Goal: Complete application form: Complete application form

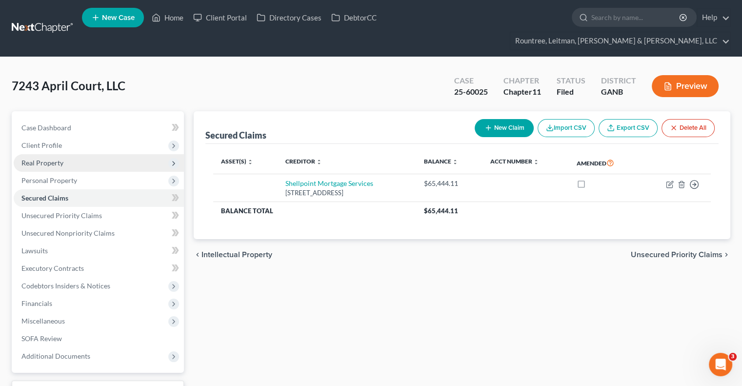
click at [50, 159] on span "Real Property" at bounding box center [42, 163] width 42 height 8
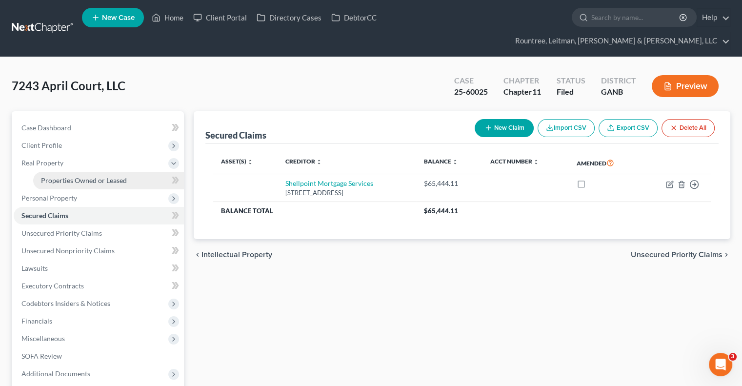
click at [67, 176] on span "Properties Owned or Leased" at bounding box center [84, 180] width 86 height 8
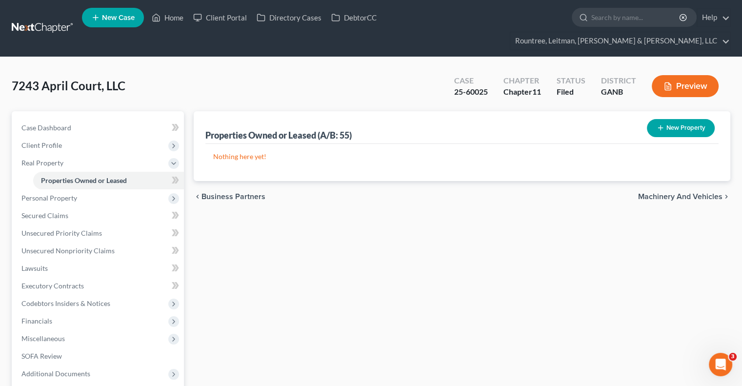
click at [677, 119] on button "New Property" at bounding box center [681, 128] width 68 height 18
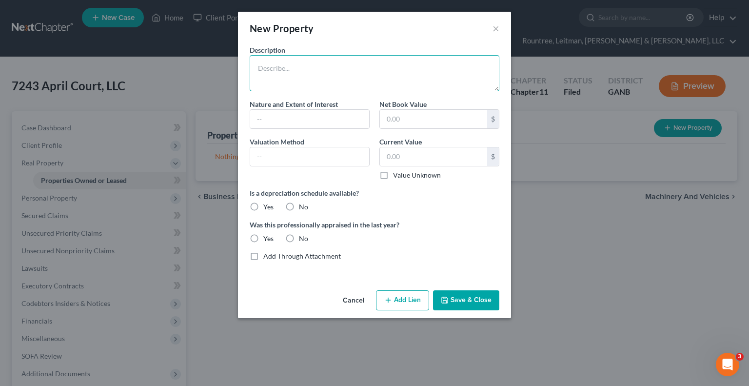
click at [327, 70] on textarea at bounding box center [375, 73] width 250 height 36
type textarea "[STREET_ADDRESS][PERSON_NAME]"
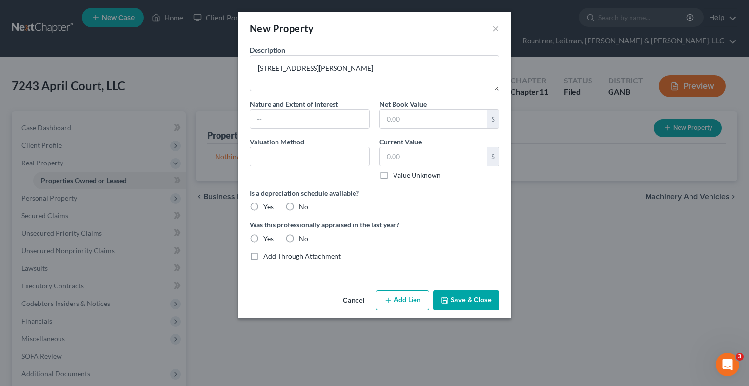
click at [299, 204] on label "No" at bounding box center [303, 207] width 9 height 10
click at [303, 204] on input "No" at bounding box center [306, 205] width 6 height 6
radio input "true"
click at [299, 235] on label "No" at bounding box center [303, 239] width 9 height 10
click at [303, 235] on input "No" at bounding box center [306, 237] width 6 height 6
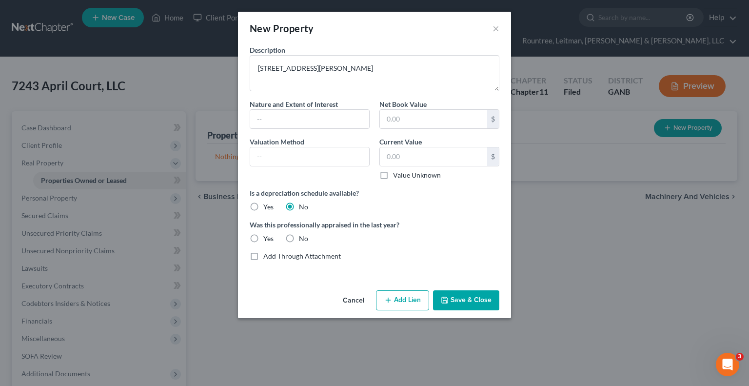
radio input "true"
click at [402, 158] on input "text" at bounding box center [433, 156] width 107 height 19
type input "200,000"
click at [396, 306] on button "Add Lien" at bounding box center [402, 300] width 53 height 20
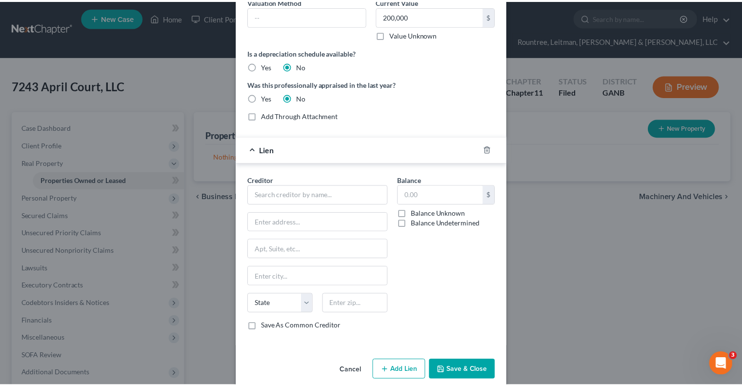
scroll to position [152, 0]
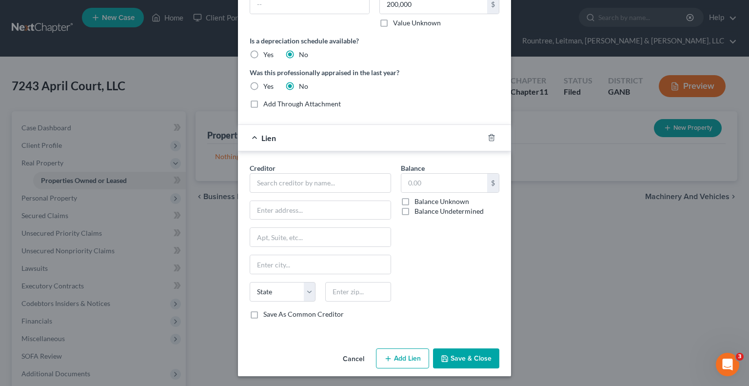
click at [348, 354] on button "Cancel" at bounding box center [353, 359] width 37 height 20
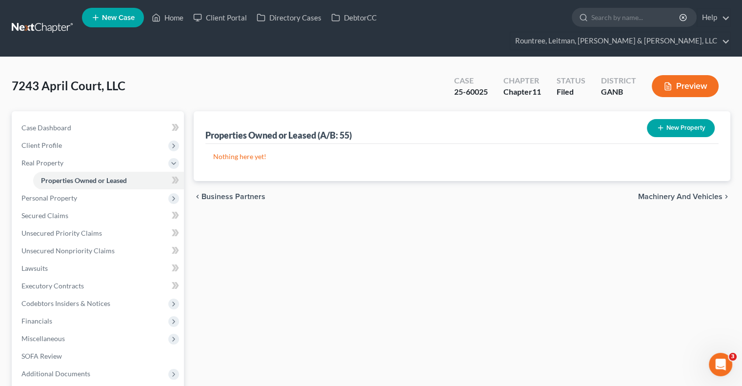
click at [671, 119] on button "New Property" at bounding box center [681, 128] width 68 height 18
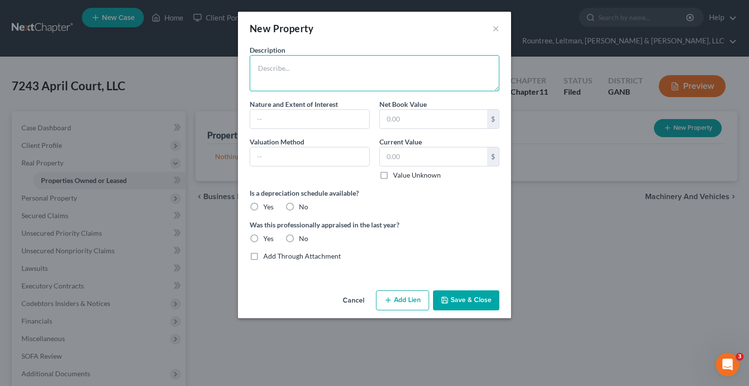
click at [332, 74] on textarea at bounding box center [375, 73] width 250 height 36
type textarea "[STREET_ADDRESS][PERSON_NAME]"
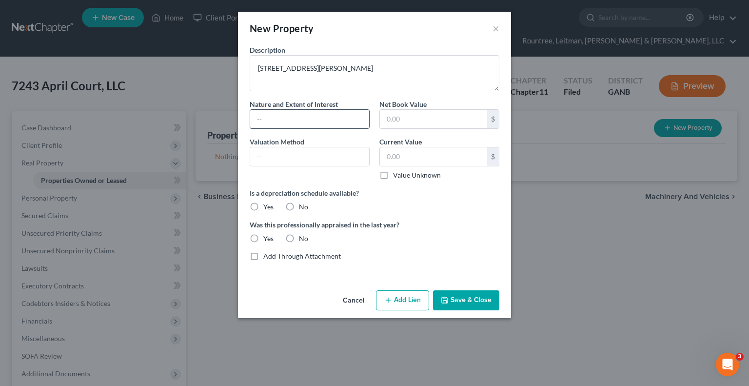
click at [299, 120] on input "text" at bounding box center [309, 119] width 119 height 19
type input "Owner"
click at [417, 157] on input "text" at bounding box center [433, 156] width 107 height 19
click at [299, 203] on label "No" at bounding box center [303, 207] width 9 height 10
click at [303, 203] on input "No" at bounding box center [306, 205] width 6 height 6
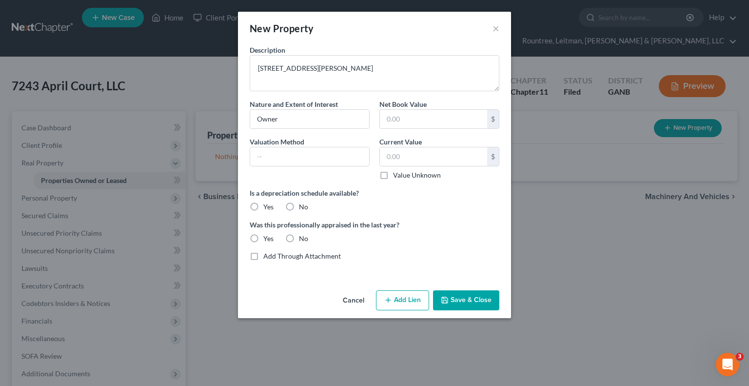
radio input "true"
click at [299, 238] on label "No" at bounding box center [303, 239] width 9 height 10
click at [303, 238] on input "No" at bounding box center [306, 237] width 6 height 6
radio input "true"
click at [477, 304] on button "Save & Close" at bounding box center [466, 300] width 66 height 20
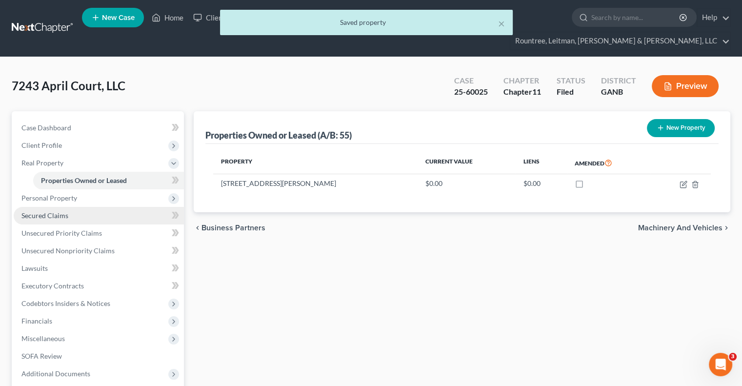
click at [42, 211] on span "Secured Claims" at bounding box center [44, 215] width 47 height 8
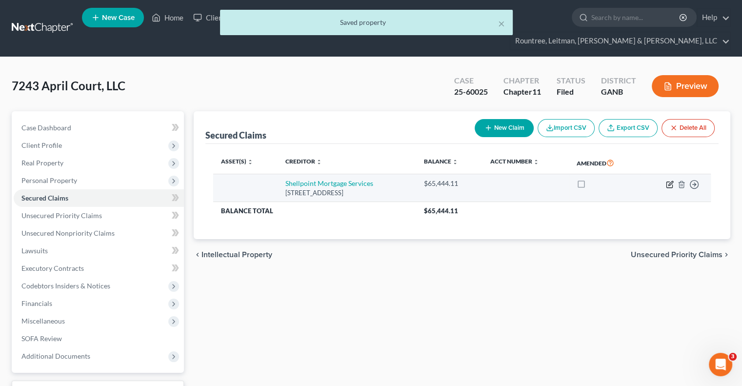
click at [669, 180] on icon "button" at bounding box center [670, 184] width 8 height 8
select select "42"
select select "0"
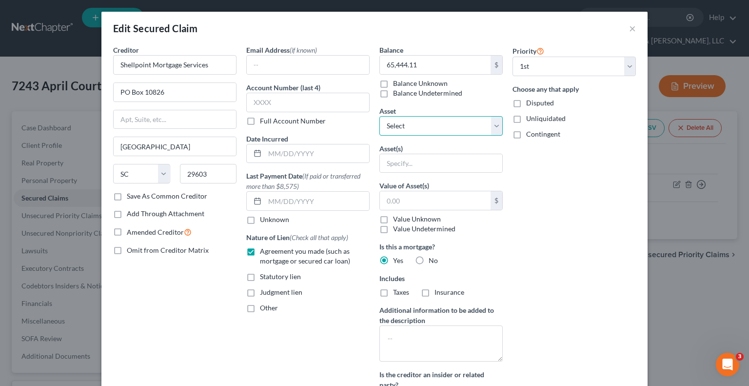
click at [399, 124] on select "Select Other Multiple Assets [STREET_ADDRESS][PERSON_NAME] - $0.0" at bounding box center [440, 126] width 123 height 20
select select "2"
click at [379, 116] on select "Select Other Multiple Assets [STREET_ADDRESS][PERSON_NAME] - $0.0" at bounding box center [440, 126] width 123 height 20
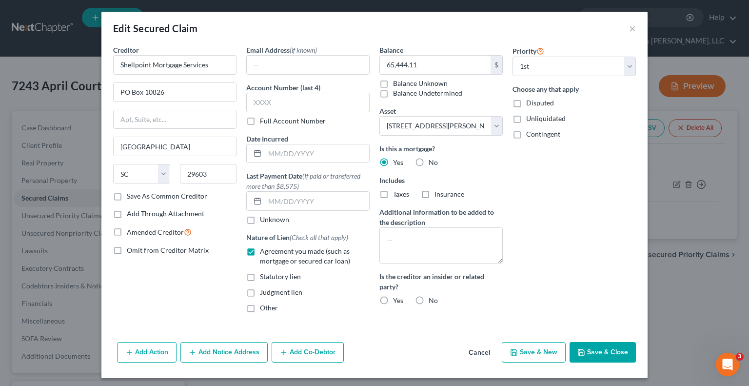
click at [429, 296] on label "No" at bounding box center [433, 301] width 9 height 10
click at [433, 296] on input "No" at bounding box center [436, 299] width 6 height 6
radio input "true"
click at [604, 349] on button "Save & Close" at bounding box center [603, 352] width 66 height 20
select select
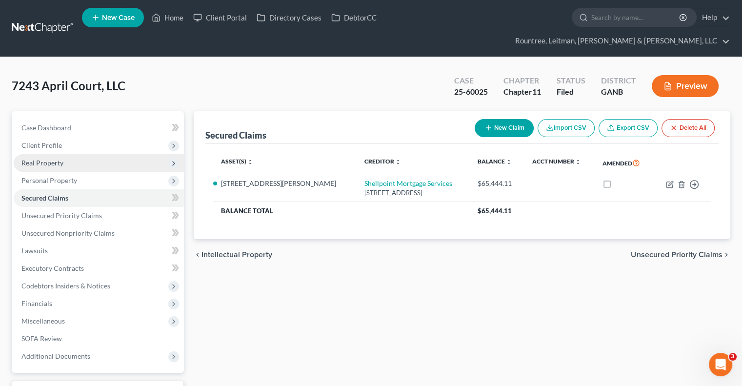
click at [64, 154] on span "Real Property" at bounding box center [99, 163] width 170 height 18
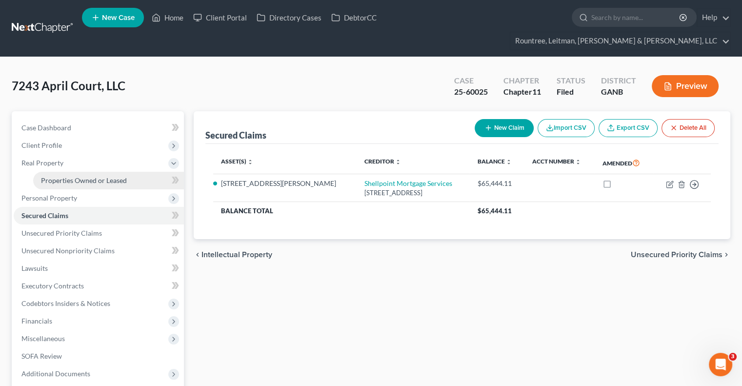
click at [60, 176] on span "Properties Owned or Leased" at bounding box center [84, 180] width 86 height 8
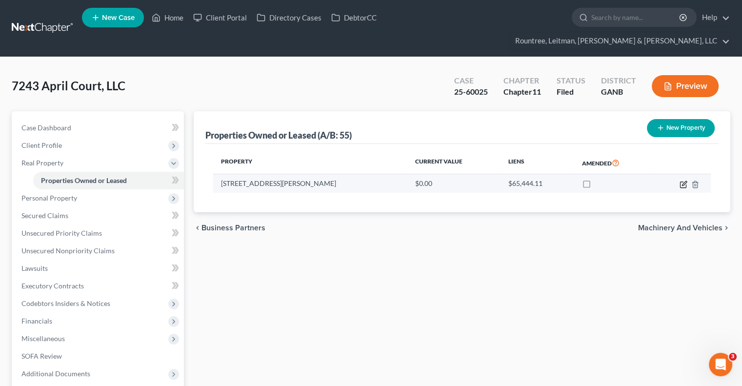
click at [681, 180] on icon "button" at bounding box center [683, 184] width 8 height 8
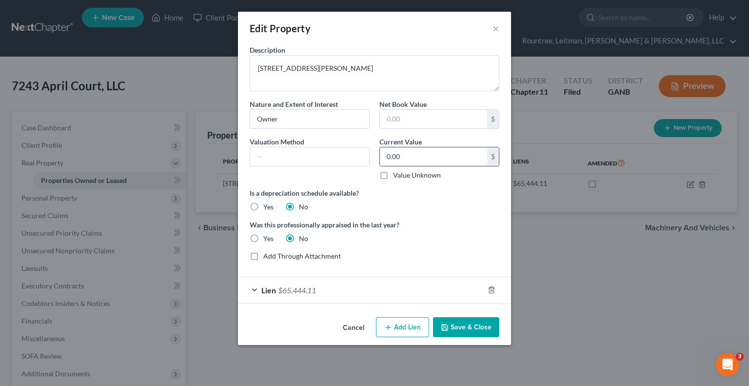
click at [421, 164] on input "0.00" at bounding box center [433, 156] width 107 height 19
type input "200,000"
click at [462, 329] on button "Save & Close" at bounding box center [466, 327] width 66 height 20
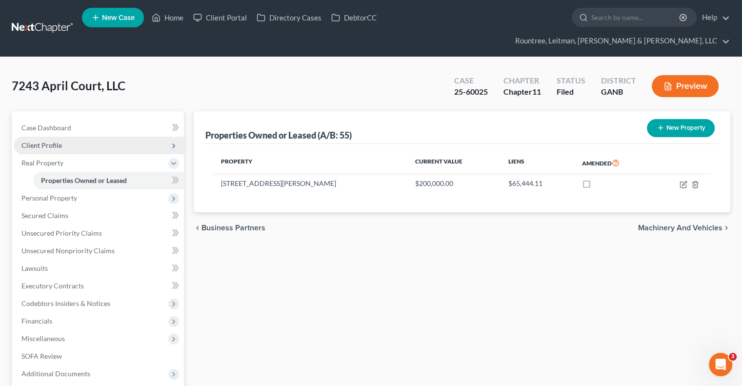
click at [49, 141] on span "Client Profile" at bounding box center [41, 145] width 40 height 8
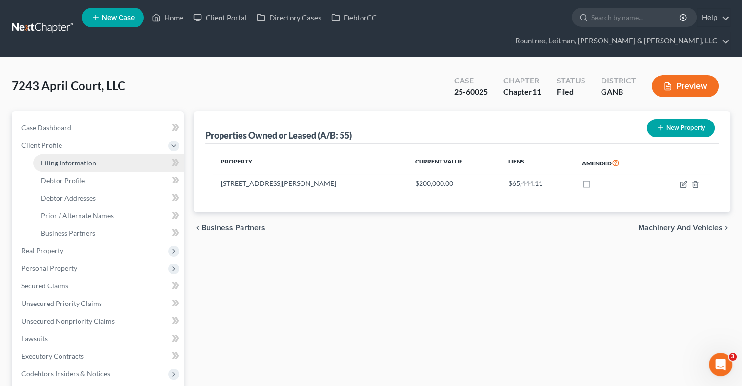
click at [61, 154] on link "Filing Information" at bounding box center [108, 163] width 151 height 18
select select "3"
select select "1"
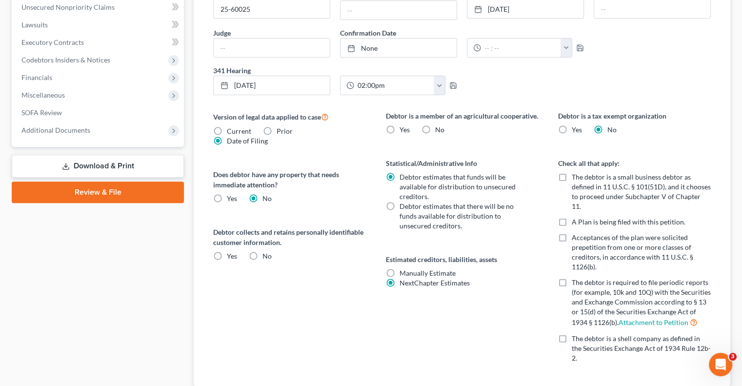
scroll to position [343, 0]
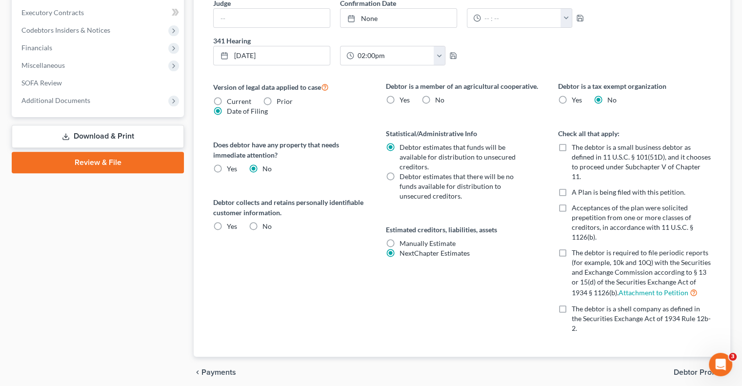
click at [262, 221] on label "No" at bounding box center [266, 226] width 9 height 10
click at [266, 221] on input "No" at bounding box center [269, 224] width 6 height 6
radio input "true"
click at [694, 368] on span "Debtor Profile" at bounding box center [698, 372] width 49 height 8
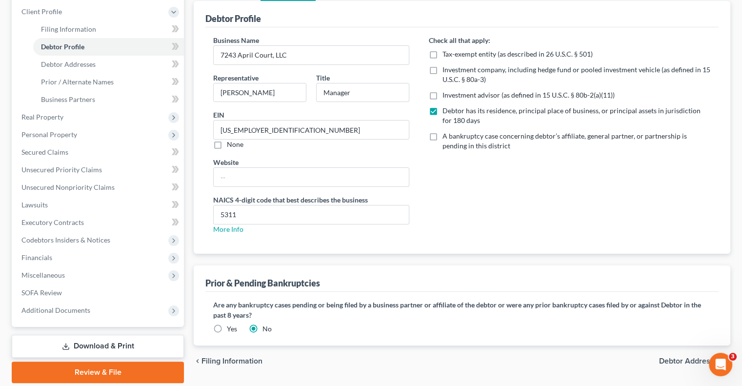
scroll to position [149, 0]
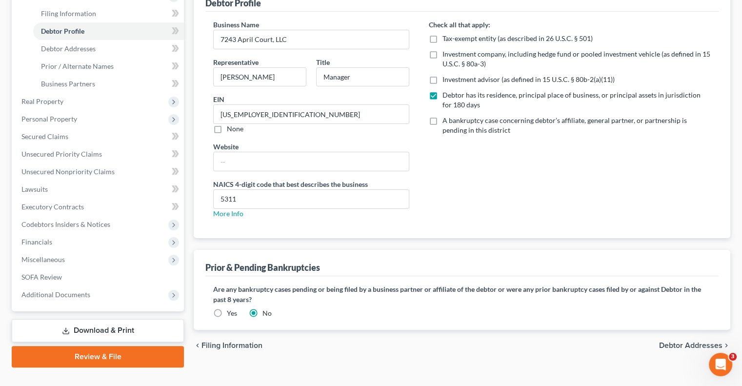
click at [695, 330] on div "chevron_left Filing Information Debtor Addresses chevron_right" at bounding box center [462, 345] width 537 height 31
click at [695, 341] on span "Debtor Addresses" at bounding box center [690, 345] width 63 height 8
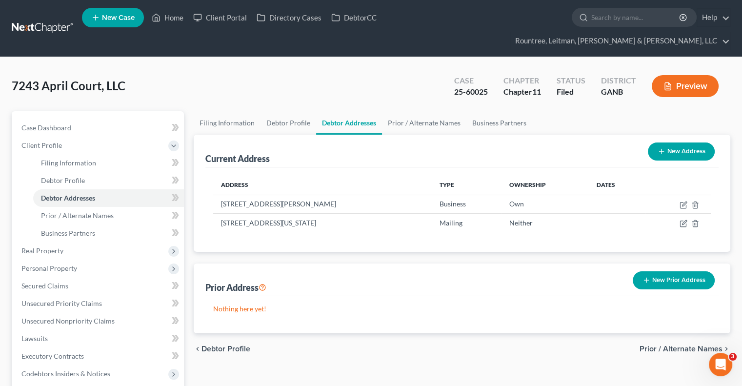
click at [683, 345] on span "Prior / Alternate Names" at bounding box center [680, 349] width 83 height 8
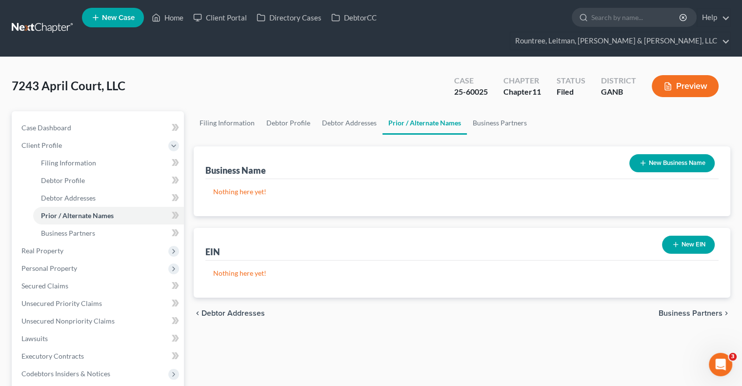
click at [687, 309] on span "Business Partners" at bounding box center [690, 313] width 64 height 8
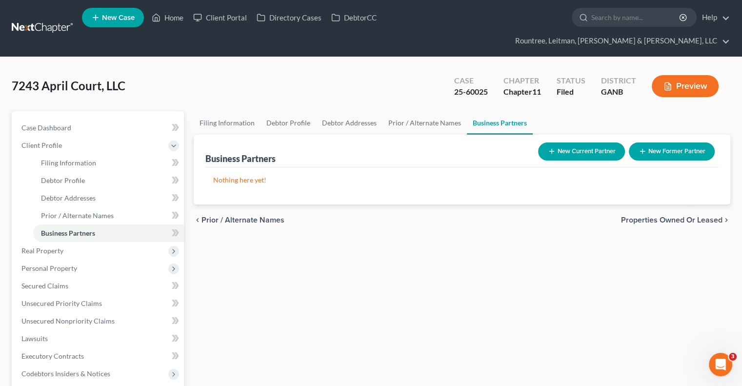
click at [667, 216] on span "Properties Owned or Leased" at bounding box center [671, 220] width 101 height 8
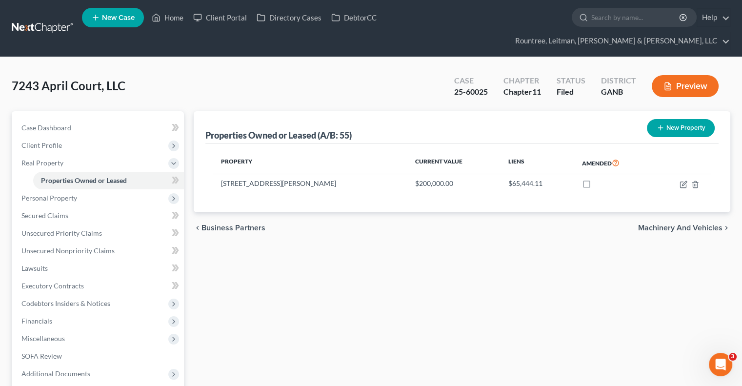
click at [669, 224] on span "Machinery and Vehicles" at bounding box center [680, 228] width 84 height 8
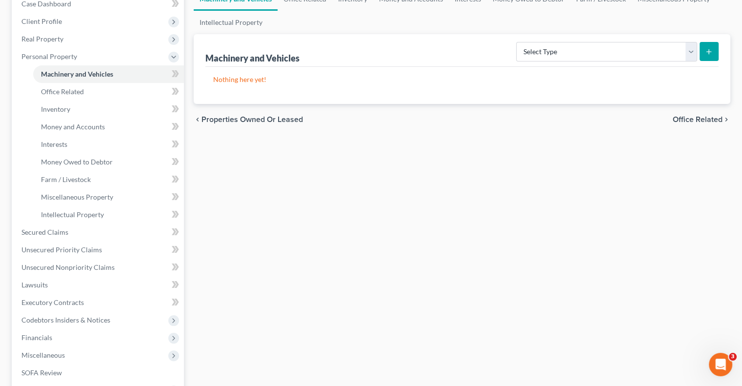
scroll to position [127, 0]
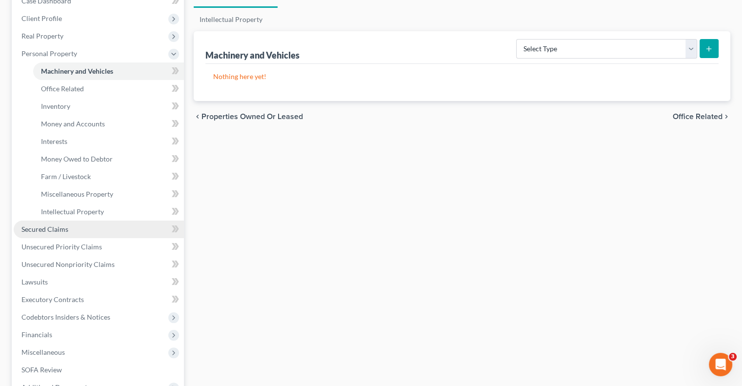
click at [53, 225] on span "Secured Claims" at bounding box center [44, 229] width 47 height 8
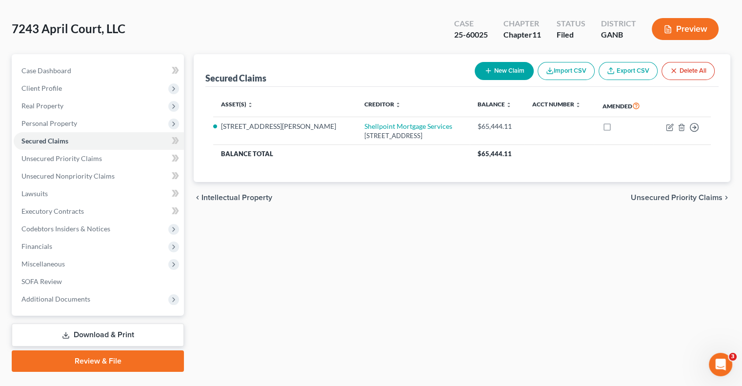
scroll to position [61, 0]
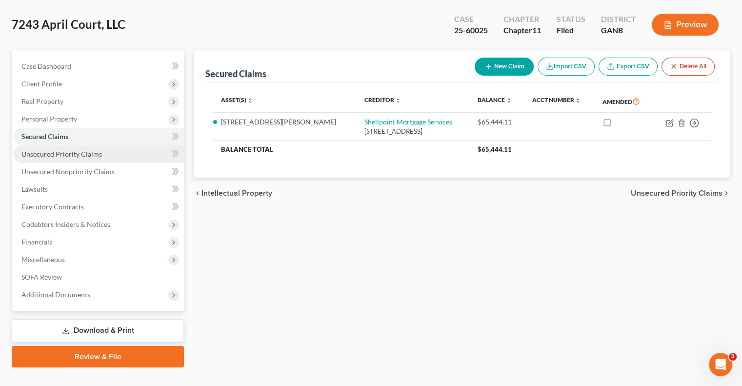
click at [92, 145] on link "Unsecured Priority Claims" at bounding box center [99, 154] width 170 height 18
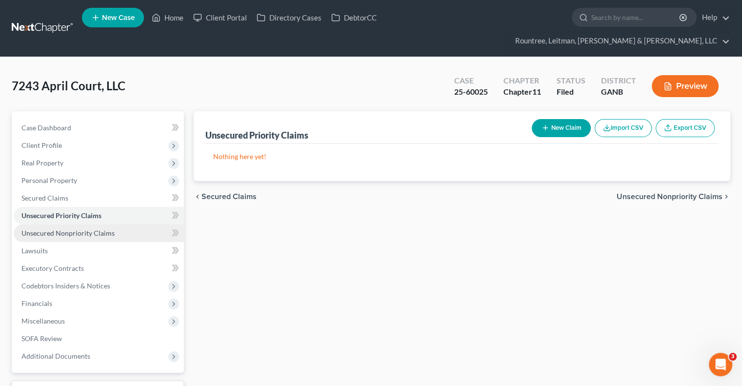
click at [97, 229] on span "Unsecured Nonpriority Claims" at bounding box center [67, 233] width 93 height 8
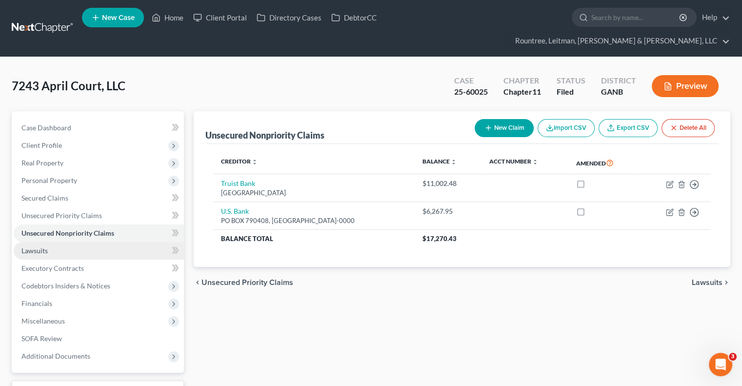
click at [80, 242] on link "Lawsuits" at bounding box center [99, 251] width 170 height 18
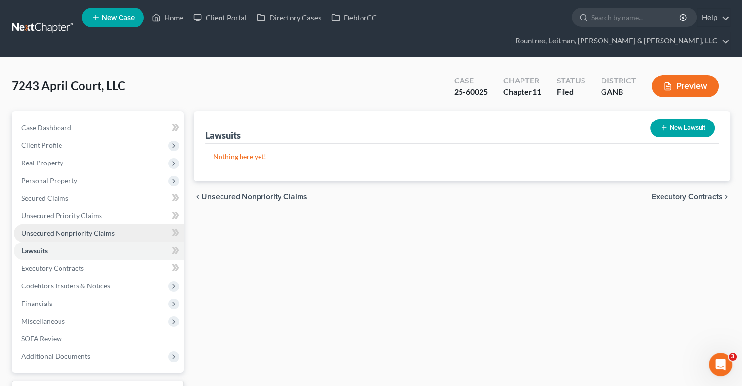
click at [81, 224] on link "Unsecured Nonpriority Claims" at bounding box center [99, 233] width 170 height 18
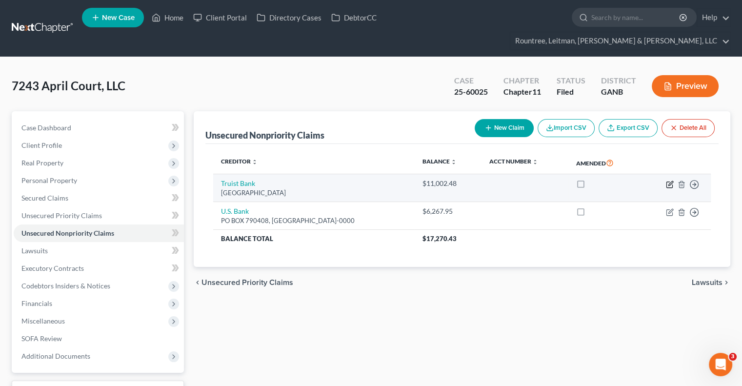
click at [669, 181] on icon "button" at bounding box center [670, 183] width 4 height 4
select select "28"
select select "2"
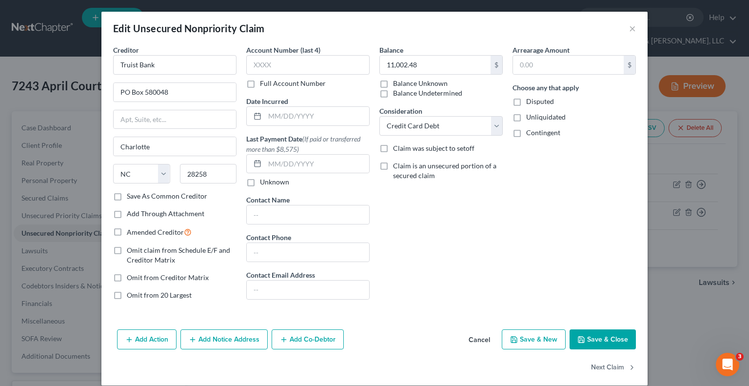
click at [593, 339] on button "Save & Close" at bounding box center [603, 339] width 66 height 20
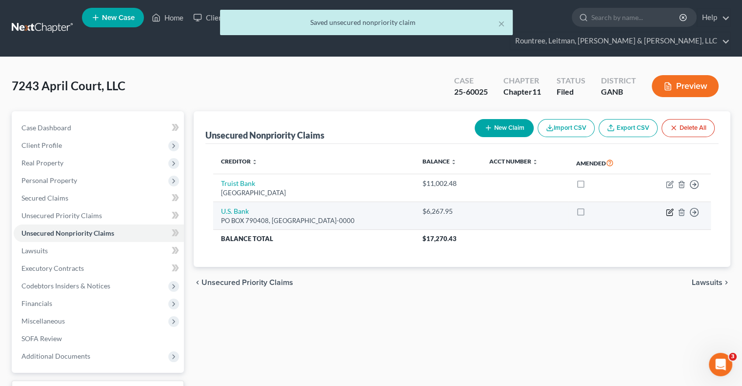
click at [670, 208] on icon "button" at bounding box center [670, 212] width 8 height 8
select select "26"
select select "2"
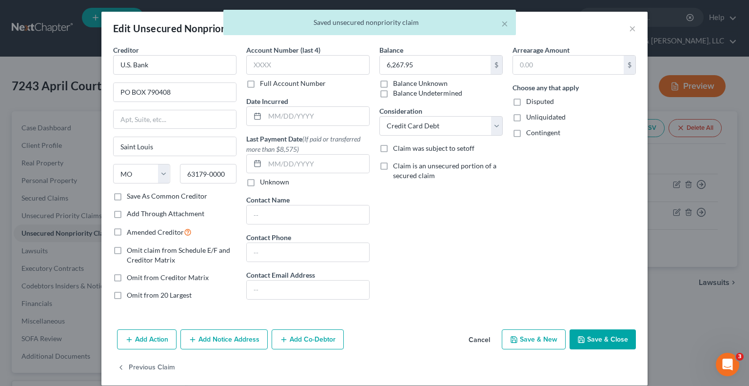
click at [604, 337] on button "Save & Close" at bounding box center [603, 339] width 66 height 20
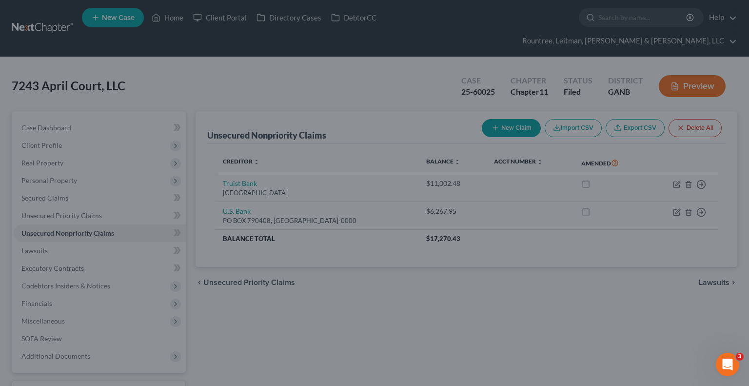
type input "0"
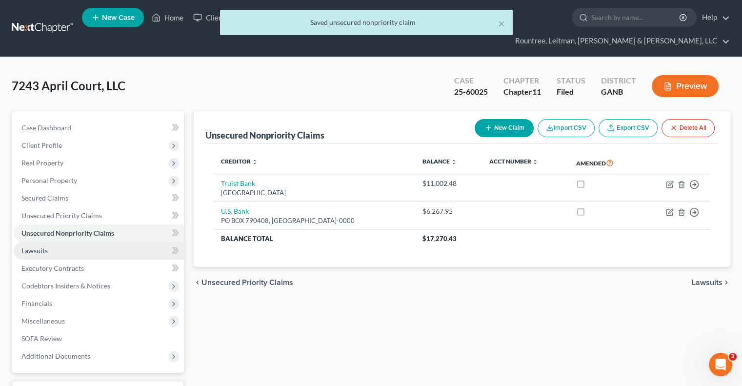
click at [57, 242] on link "Lawsuits" at bounding box center [99, 251] width 170 height 18
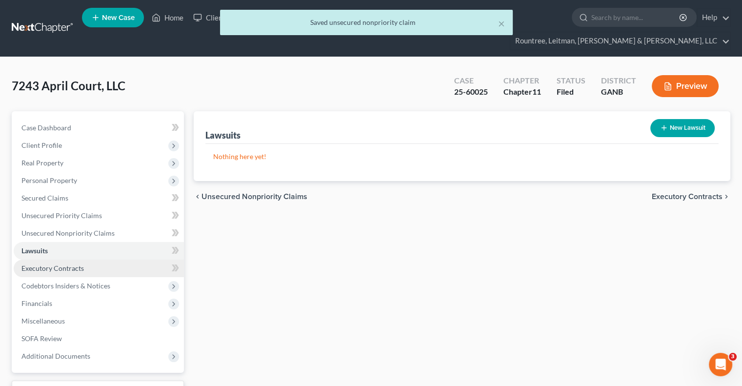
click at [59, 264] on span "Executory Contracts" at bounding box center [52, 268] width 62 height 8
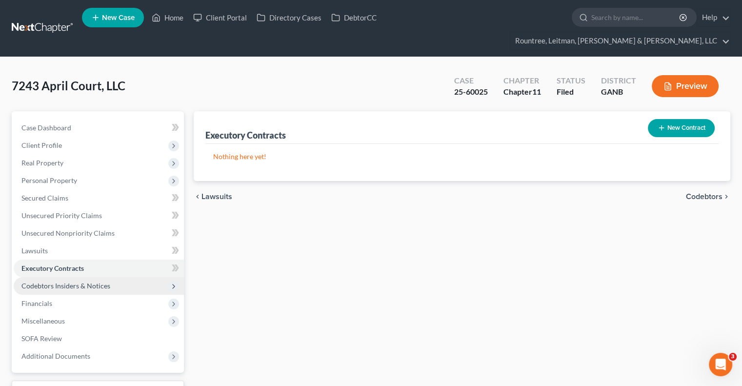
click at [61, 281] on span "Codebtors Insiders & Notices" at bounding box center [65, 285] width 89 height 8
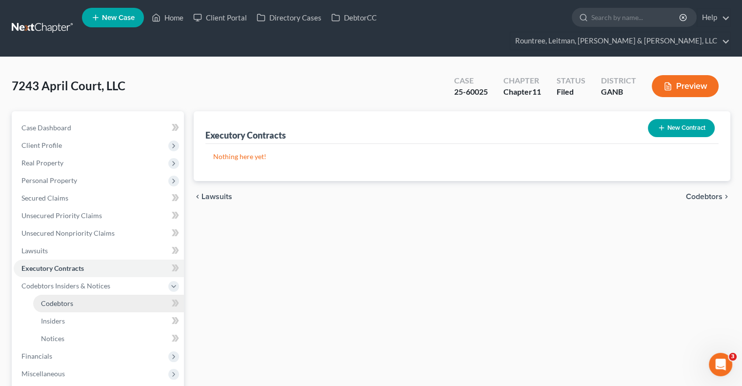
click at [60, 299] on span "Codebtors" at bounding box center [57, 303] width 32 height 8
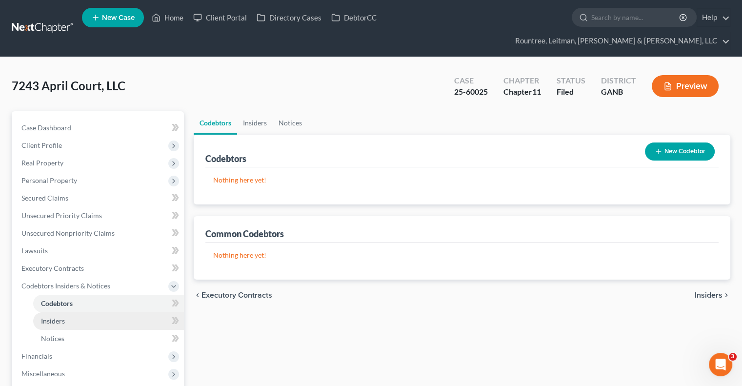
click at [57, 317] on span "Insiders" at bounding box center [53, 321] width 24 height 8
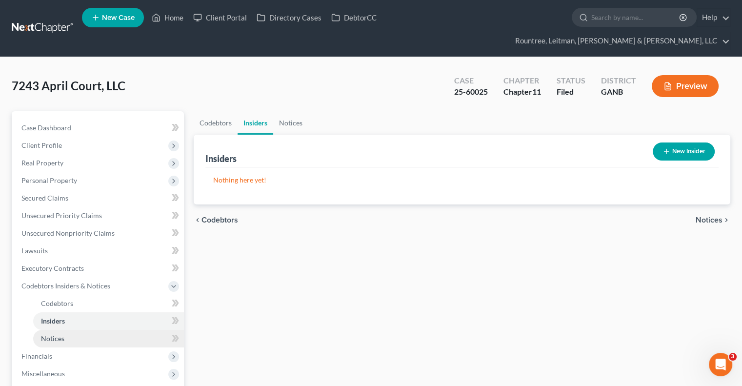
click at [57, 334] on span "Notices" at bounding box center [52, 338] width 23 height 8
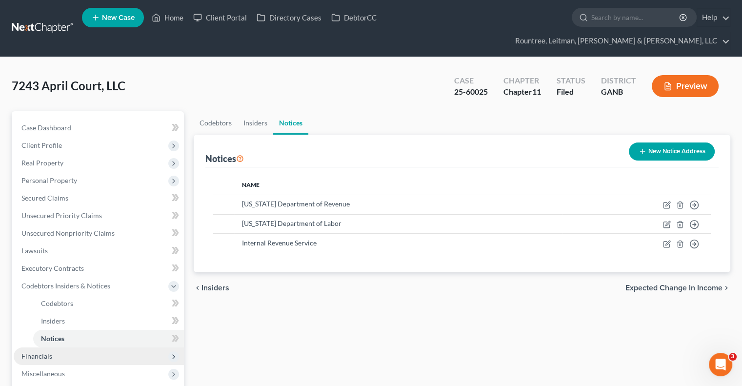
click at [41, 352] on span "Financials" at bounding box center [36, 356] width 31 height 8
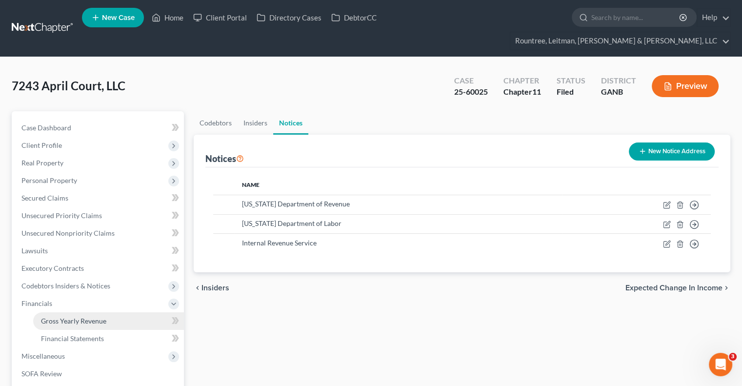
click at [100, 317] on span "Gross Yearly Revenue" at bounding box center [73, 321] width 65 height 8
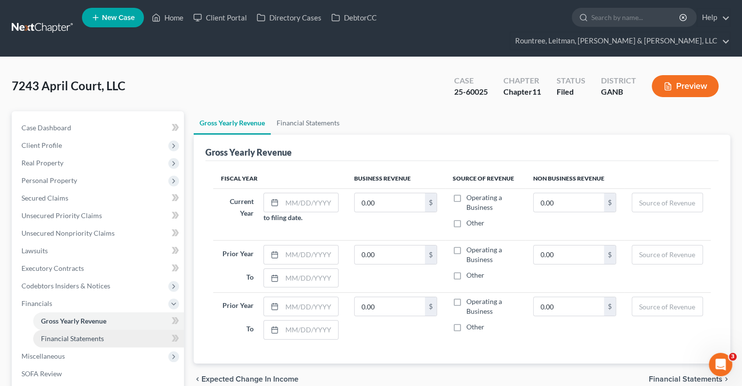
click at [100, 334] on span "Financial Statements" at bounding box center [72, 338] width 63 height 8
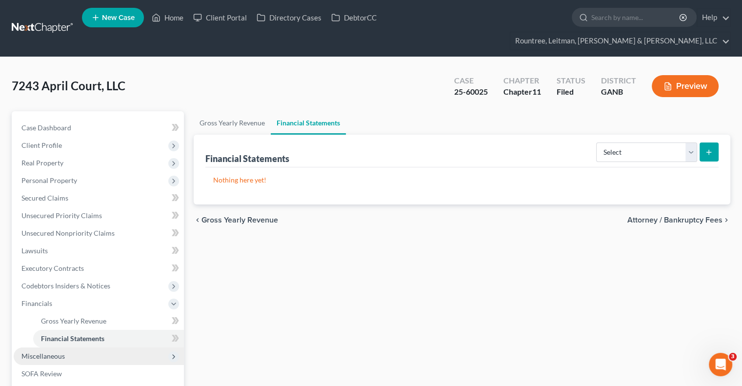
click at [64, 352] on span "Miscellaneous" at bounding box center [42, 356] width 43 height 8
click at [96, 334] on span "Attorney / Bankruptcy Fees" at bounding box center [82, 338] width 83 height 8
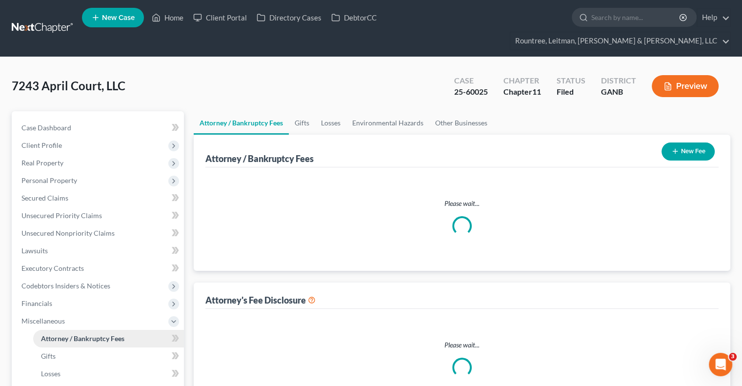
select select "2"
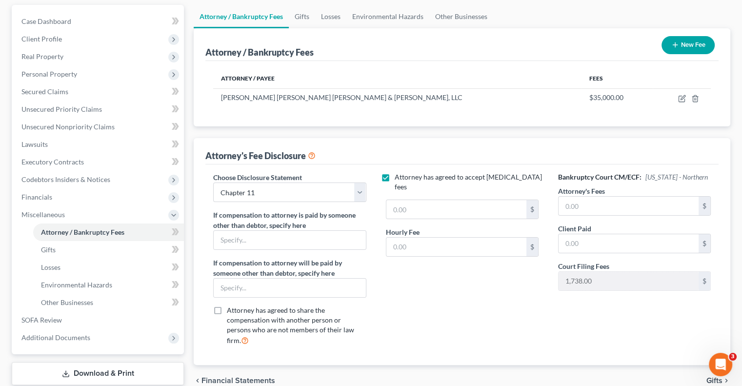
scroll to position [104, 0]
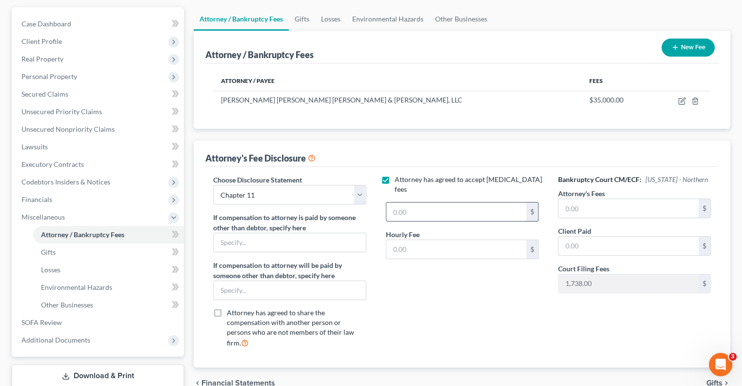
click at [514, 202] on input "text" at bounding box center [456, 211] width 140 height 19
type input "35,000"
click at [445, 240] on input "text" at bounding box center [456, 249] width 140 height 19
type input "595.00"
click at [258, 233] on input "text" at bounding box center [290, 242] width 152 height 19
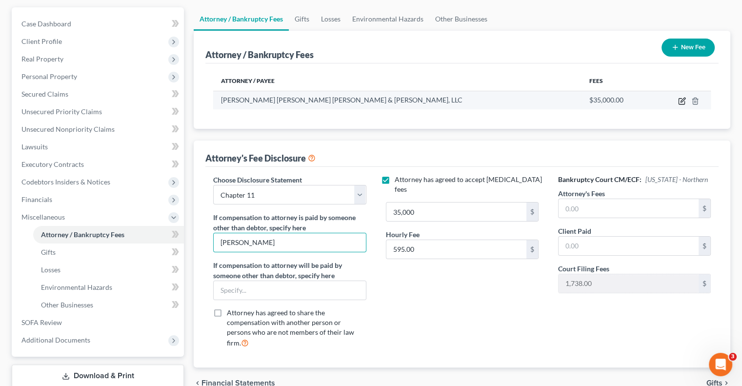
type input "[PERSON_NAME]"
click at [680, 98] on icon "button" at bounding box center [682, 100] width 4 height 4
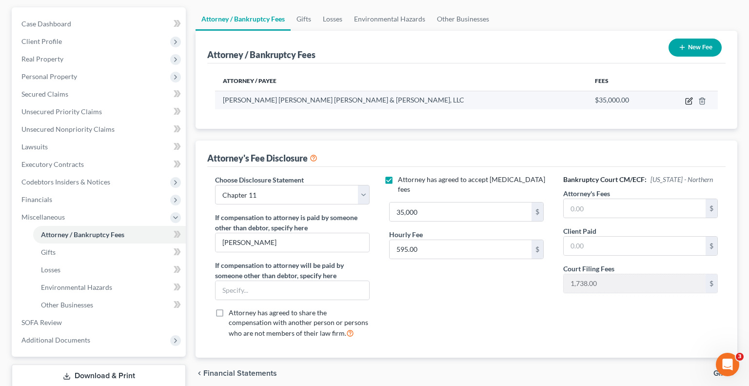
select select "10"
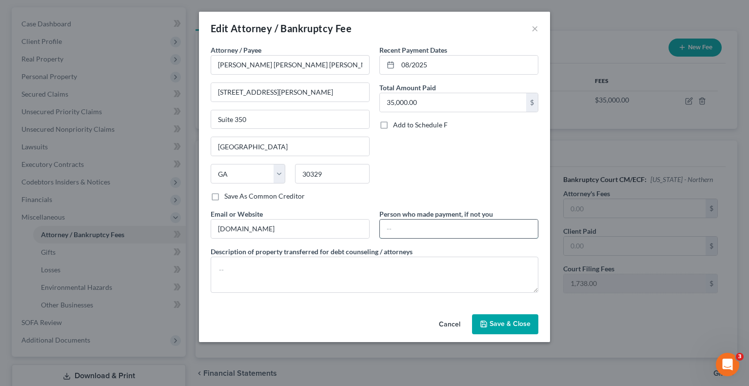
click at [484, 226] on input "text" at bounding box center [459, 228] width 158 height 19
type input "[PERSON_NAME]"
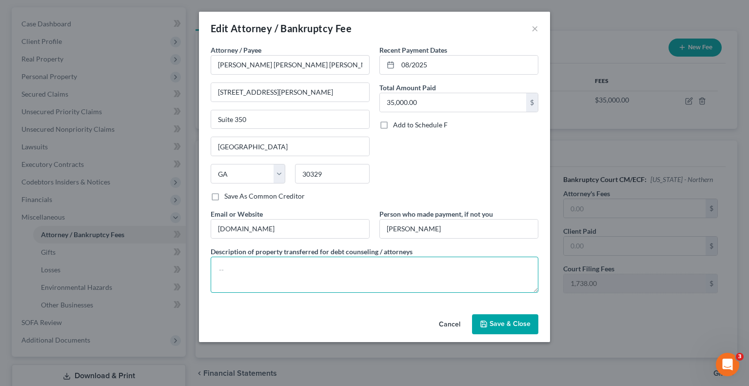
click at [354, 284] on textarea at bounding box center [375, 275] width 328 height 36
type textarea "[MEDICAL_DATA] and filing fee"
drag, startPoint x: 505, startPoint y: 311, endPoint x: 505, endPoint y: 323, distance: 12.2
click at [505, 323] on div "Cancel Save & Close" at bounding box center [374, 326] width 351 height 32
click at [505, 323] on span "Save & Close" at bounding box center [510, 324] width 41 height 8
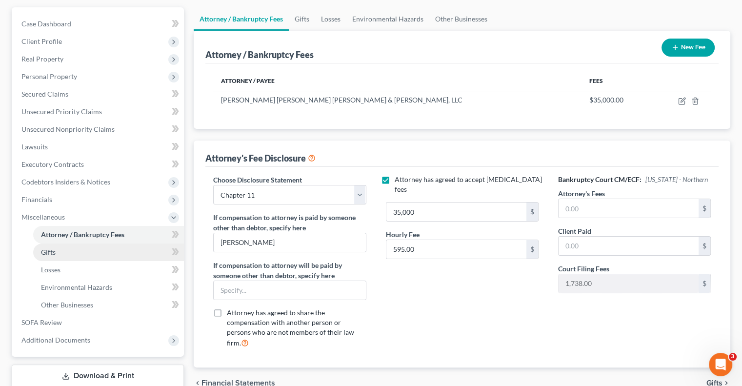
click at [48, 243] on link "Gifts" at bounding box center [108, 252] width 151 height 18
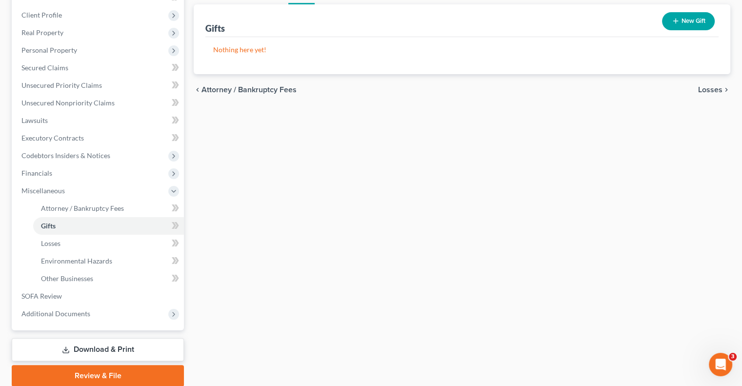
scroll to position [135, 0]
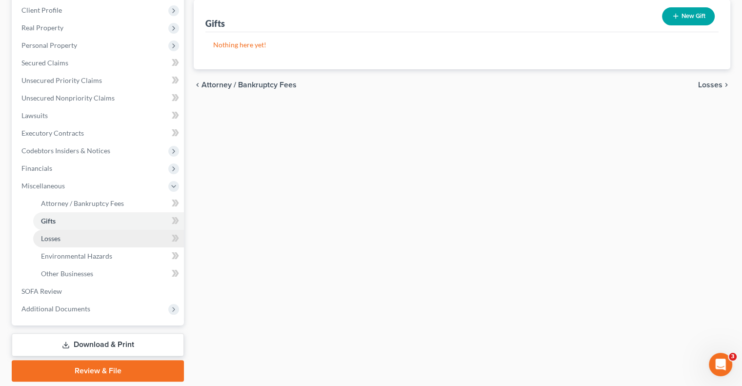
click at [55, 234] on span "Losses" at bounding box center [51, 238] width 20 height 8
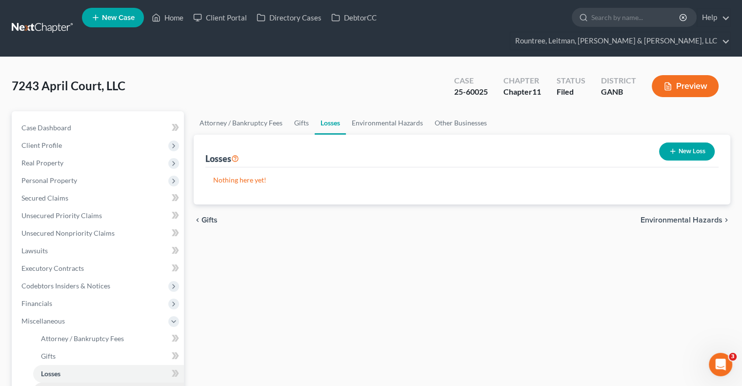
click at [108, 385] on span "Environmental Hazards" at bounding box center [76, 391] width 71 height 8
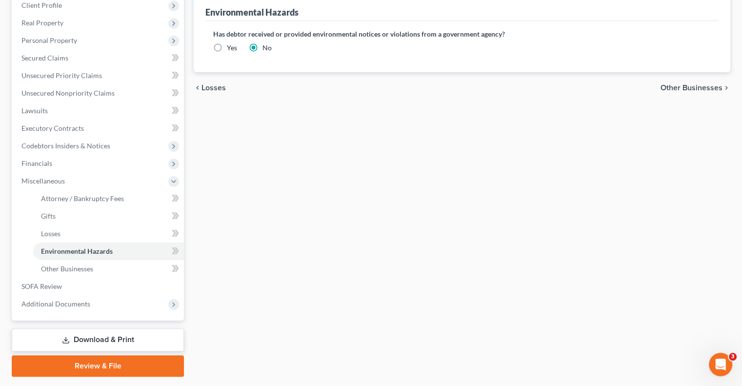
scroll to position [149, 0]
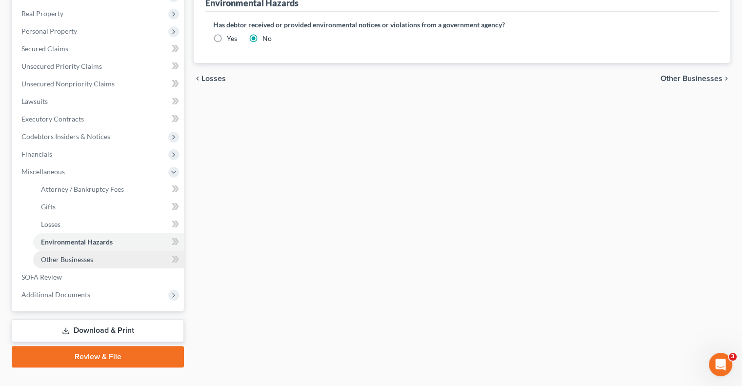
click at [64, 255] on span "Other Businesses" at bounding box center [67, 259] width 52 height 8
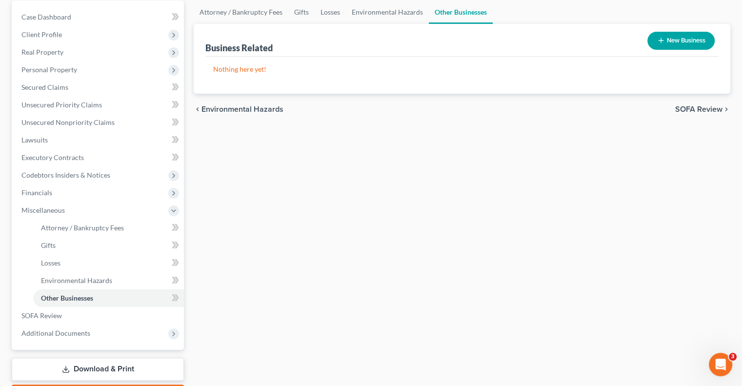
scroll to position [149, 0]
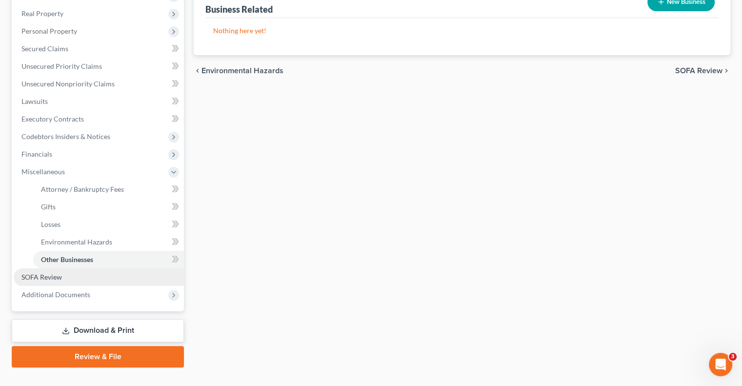
click at [37, 273] on span "SOFA Review" at bounding box center [41, 277] width 40 height 8
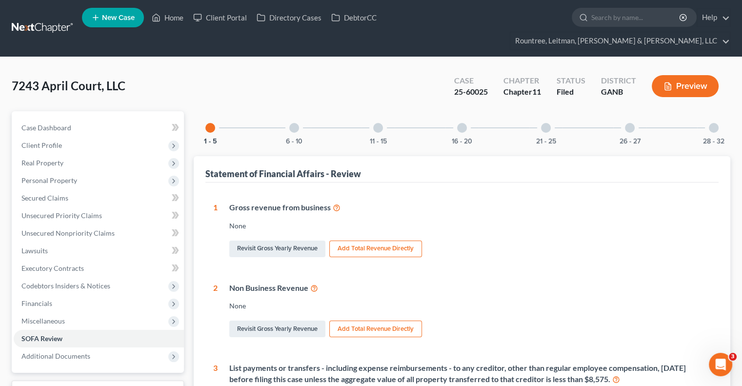
click at [293, 123] on div at bounding box center [294, 128] width 10 height 10
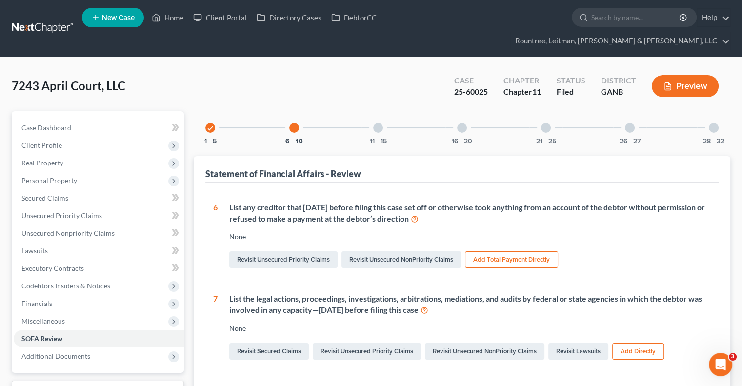
click at [383, 111] on div "11 - 15" at bounding box center [377, 127] width 33 height 33
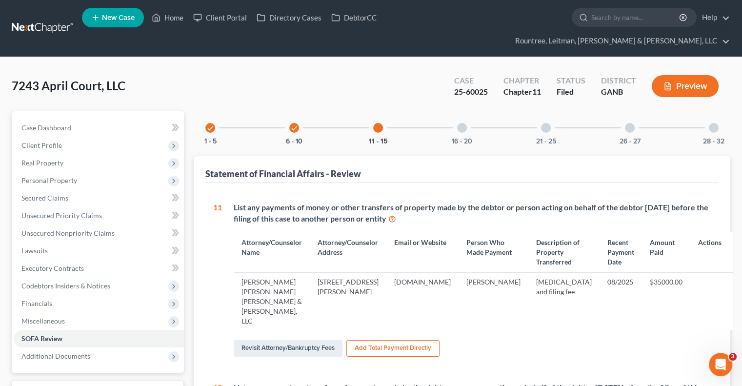
click at [460, 123] on div at bounding box center [462, 128] width 10 height 10
